Goal: Information Seeking & Learning: Learn about a topic

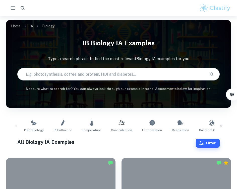
click at [38, 73] on input "text" at bounding box center [112, 74] width 188 height 14
checkbox input "true"
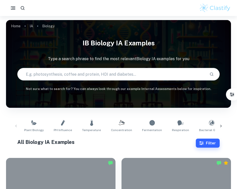
checkbox input "true"
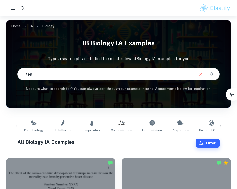
type input "tea"
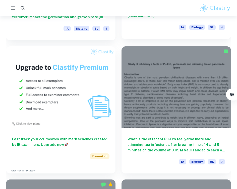
scroll to position [542, 0]
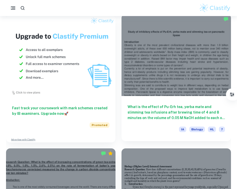
click at [167, 84] on div at bounding box center [175, 55] width 109 height 82
